Goal: Task Accomplishment & Management: Use online tool/utility

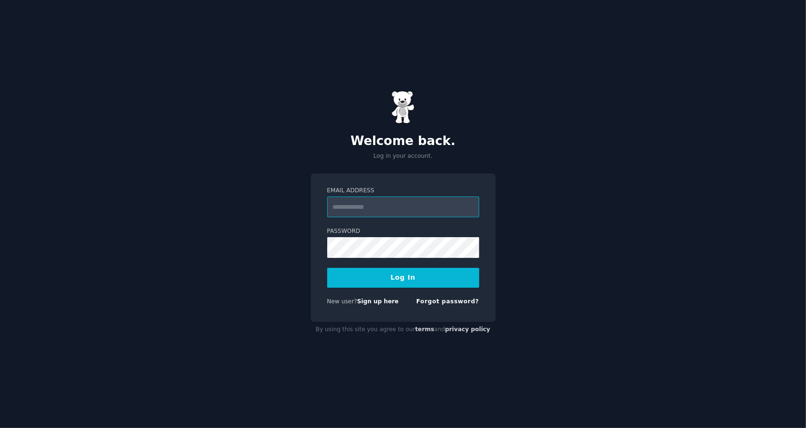
click at [372, 206] on input "Email Address" at bounding box center [403, 206] width 152 height 21
type input "**********"
click at [403, 278] on button "Log In" at bounding box center [403, 278] width 152 height 20
